Goal: Navigation & Orientation: Find specific page/section

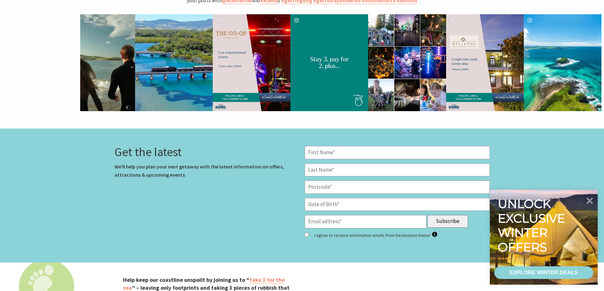
scroll to position [2114, 0]
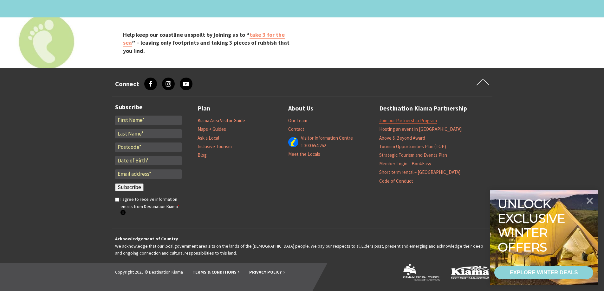
click at [409, 120] on link "Join our Partnership Program" at bounding box center [408, 121] width 58 height 6
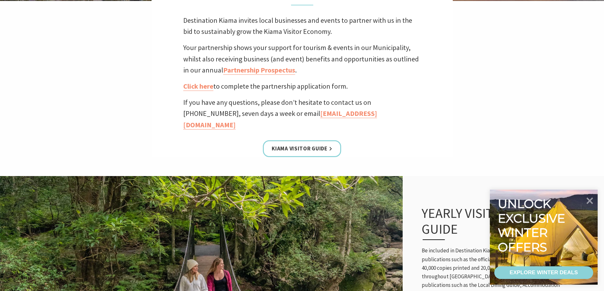
scroll to position [158, 0]
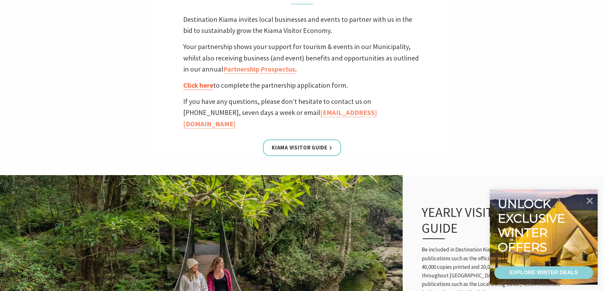
click at [194, 84] on link "Click here" at bounding box center [198, 85] width 30 height 9
